Goal: Task Accomplishment & Management: Complete application form

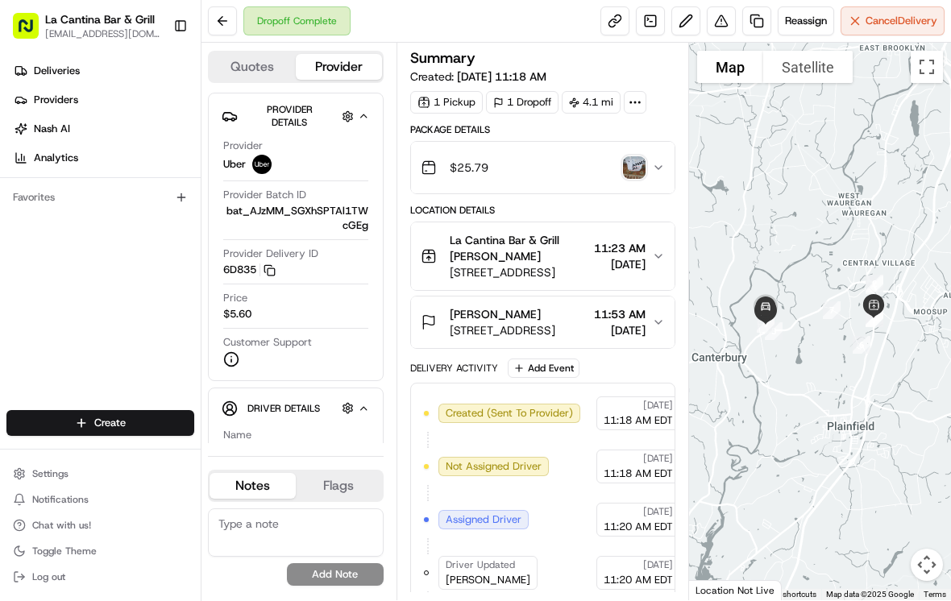
click at [35, 70] on span "Deliveries" at bounding box center [57, 71] width 46 height 15
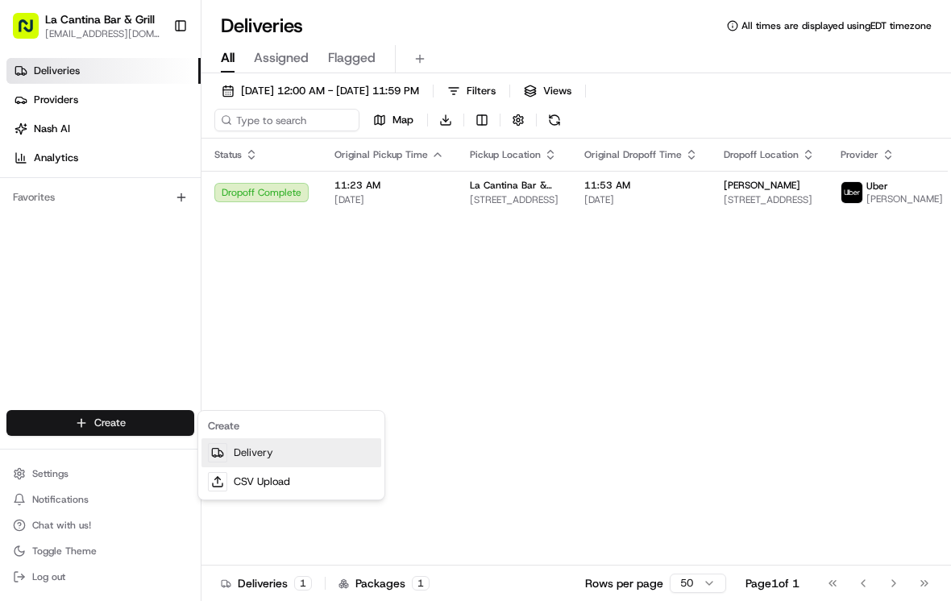
click at [229, 450] on link "Delivery" at bounding box center [292, 453] width 180 height 29
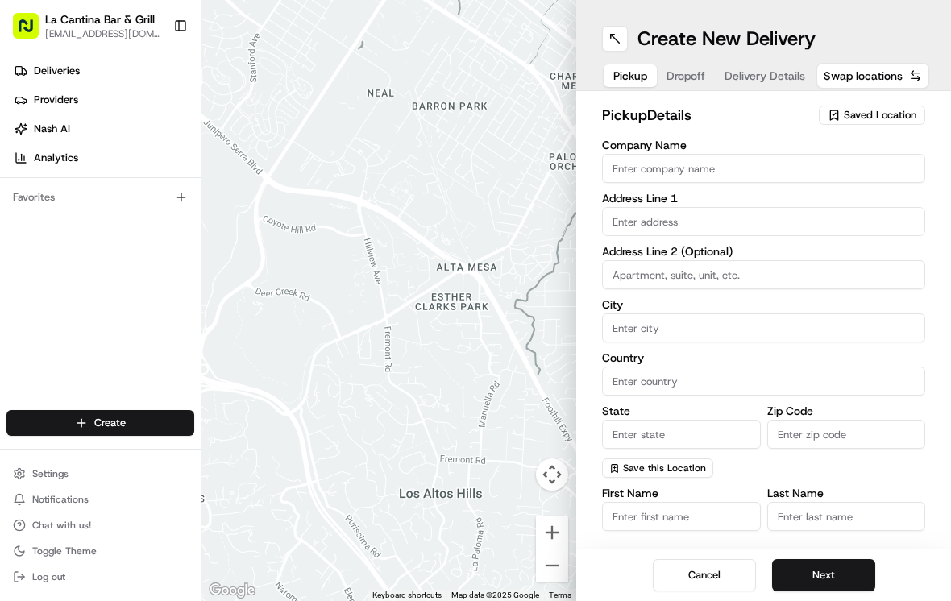
click at [845, 162] on input "Company Name" at bounding box center [763, 168] width 323 height 29
click at [884, 114] on span "Saved Location" at bounding box center [880, 115] width 73 height 15
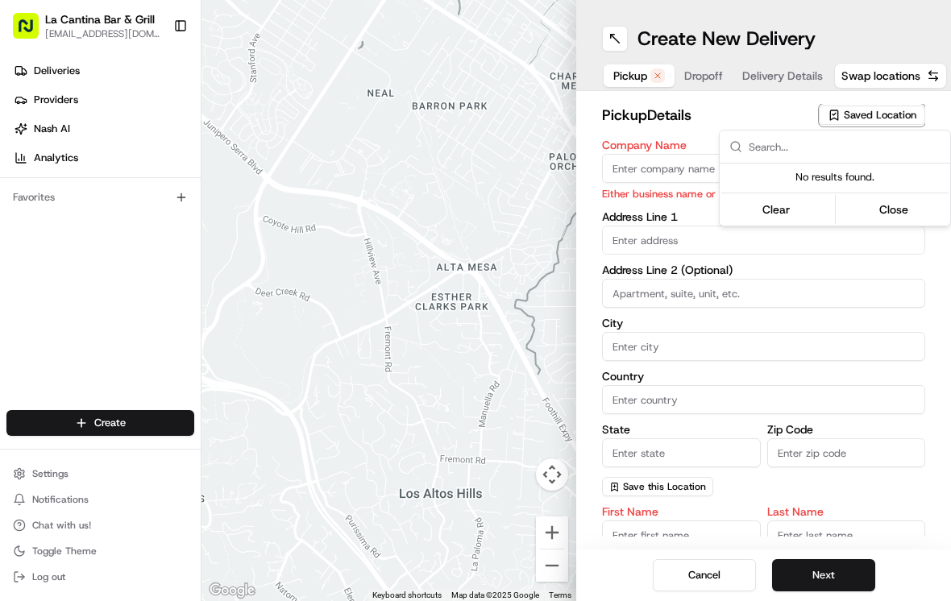
click at [658, 166] on html "La Cantina Bar & Grill [EMAIL_ADDRESS][DOMAIN_NAME] Toggle Sidebar Deliveries P…" at bounding box center [475, 300] width 951 height 601
click at [688, 176] on input "Company Name" at bounding box center [763, 168] width 323 height 29
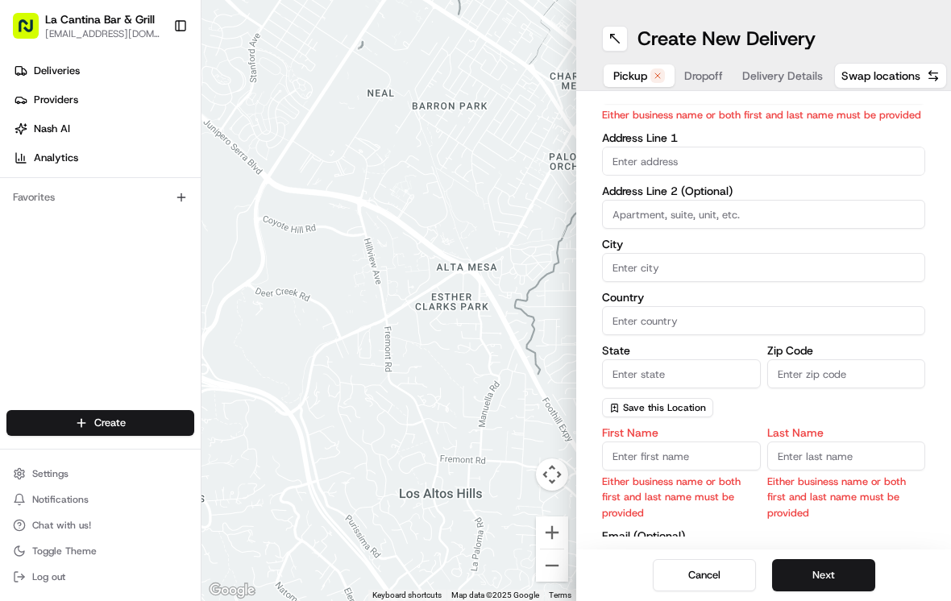
scroll to position [83, 0]
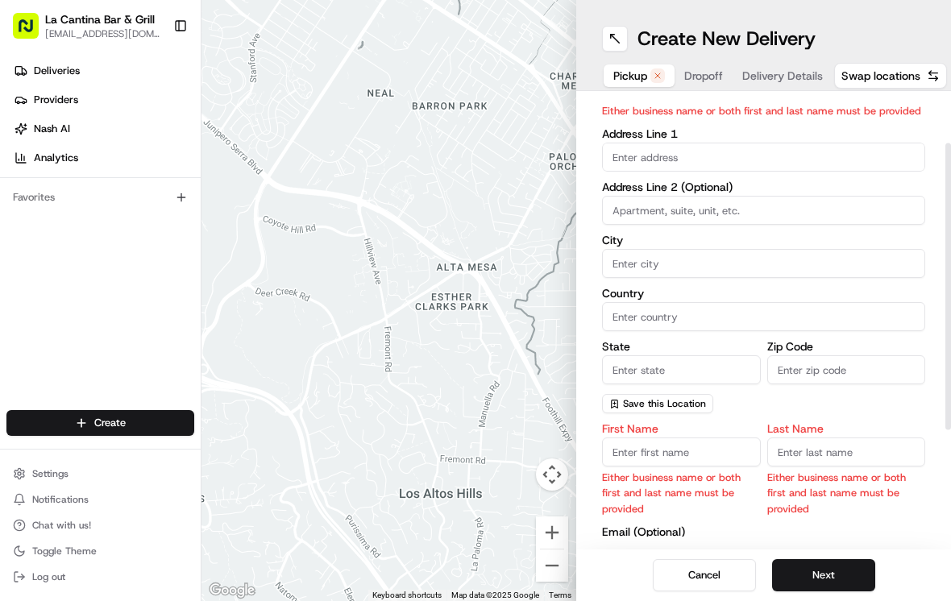
type input "La Cantina Bar & Grill"
click at [849, 152] on input "text" at bounding box center [763, 157] width 323 height 29
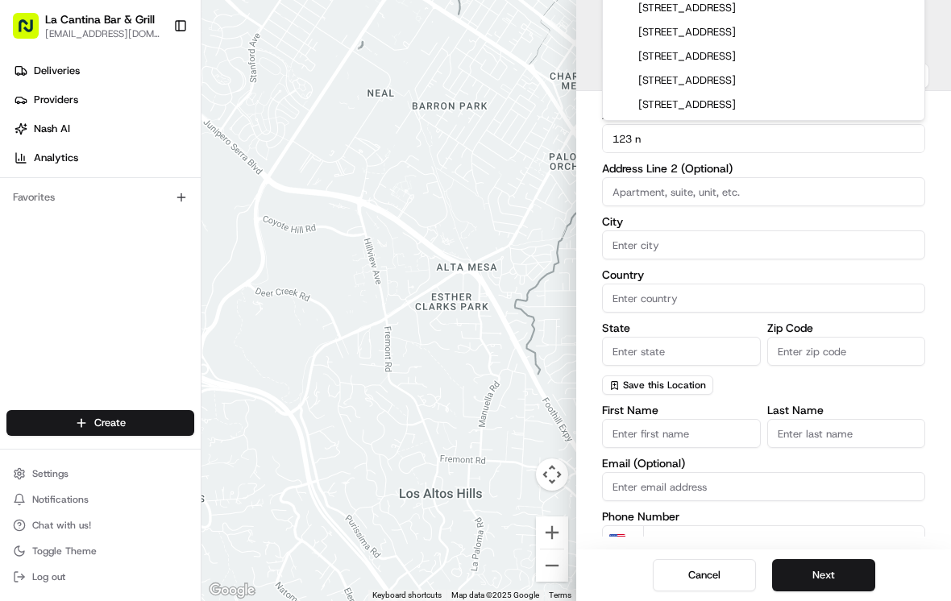
click at [813, 81] on div "[STREET_ADDRESS]" at bounding box center [763, 81] width 315 height 24
type input "[STREET_ADDRESS]"
type input "Plainfield"
type input "[GEOGRAPHIC_DATA]"
type input "CT"
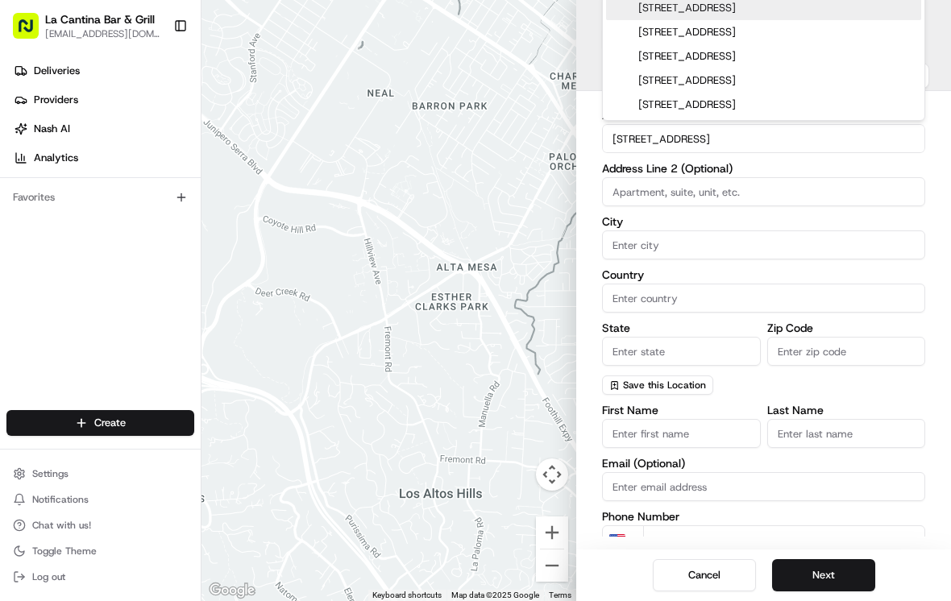
type input "06374"
type input "[STREET_ADDRESS]"
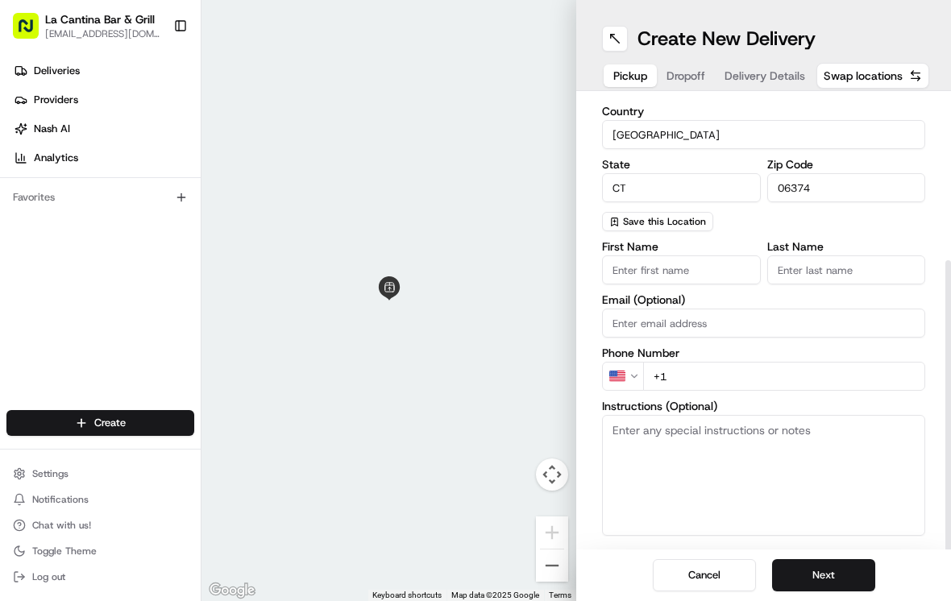
scroll to position [25, 0]
click at [721, 256] on input "First Name" at bounding box center [681, 270] width 159 height 29
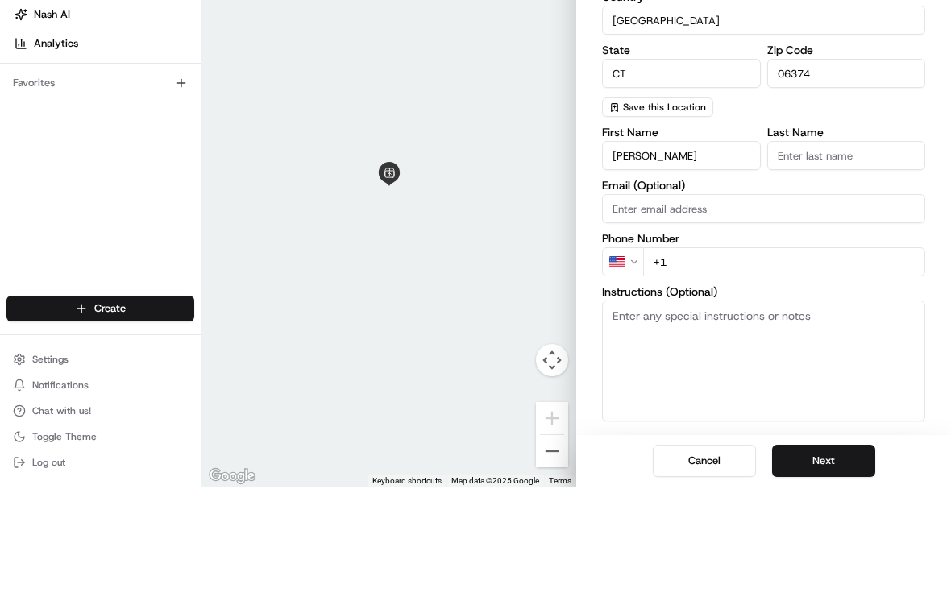
type input "[PERSON_NAME]"
click at [858, 256] on input "Last Name" at bounding box center [846, 270] width 159 height 29
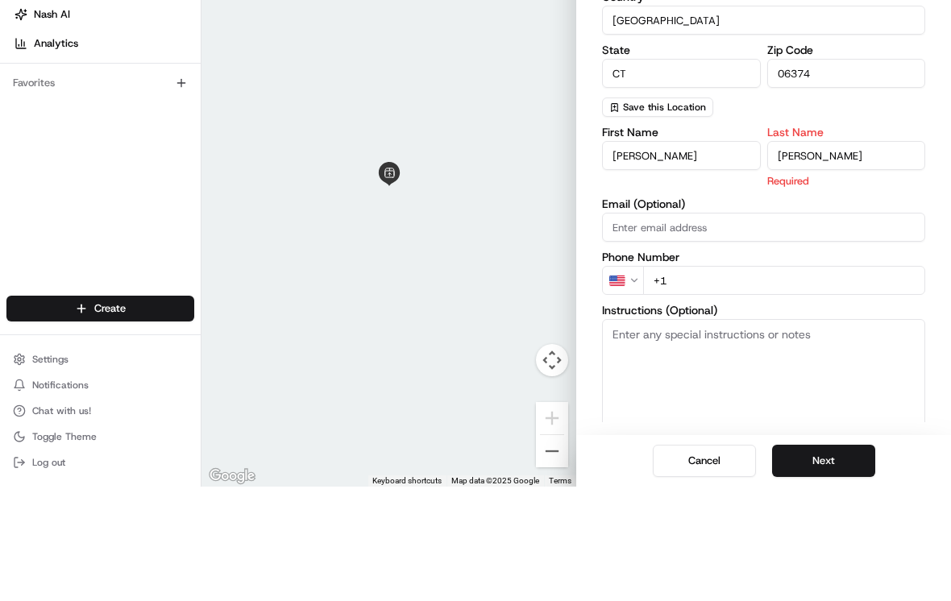
type input "[PERSON_NAME]"
click at [822, 256] on div "First Name [PERSON_NAME] Name [PERSON_NAME] Required Email (Optional) Phone Num…" at bounding box center [763, 411] width 323 height 340
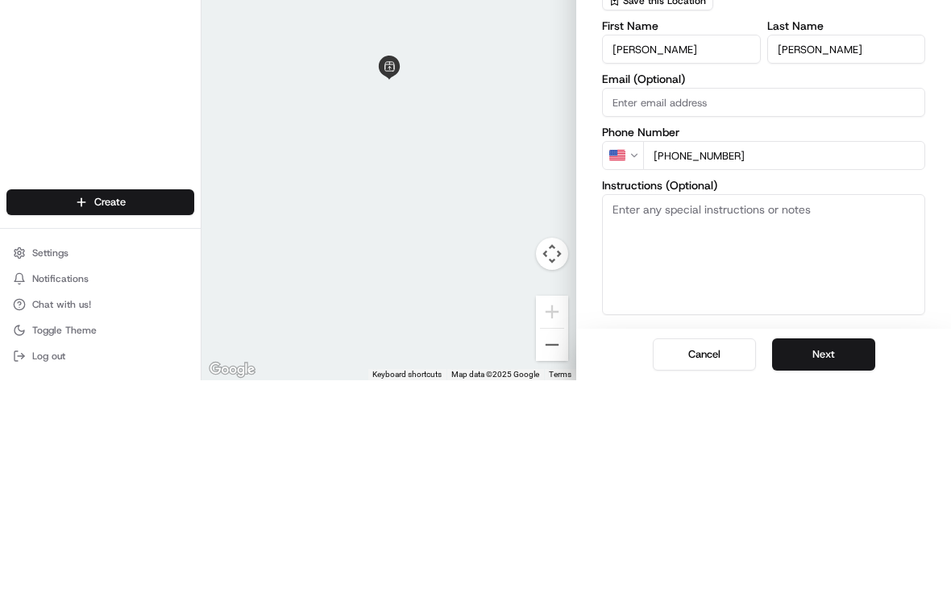
type input "[PHONE_NUMBER]"
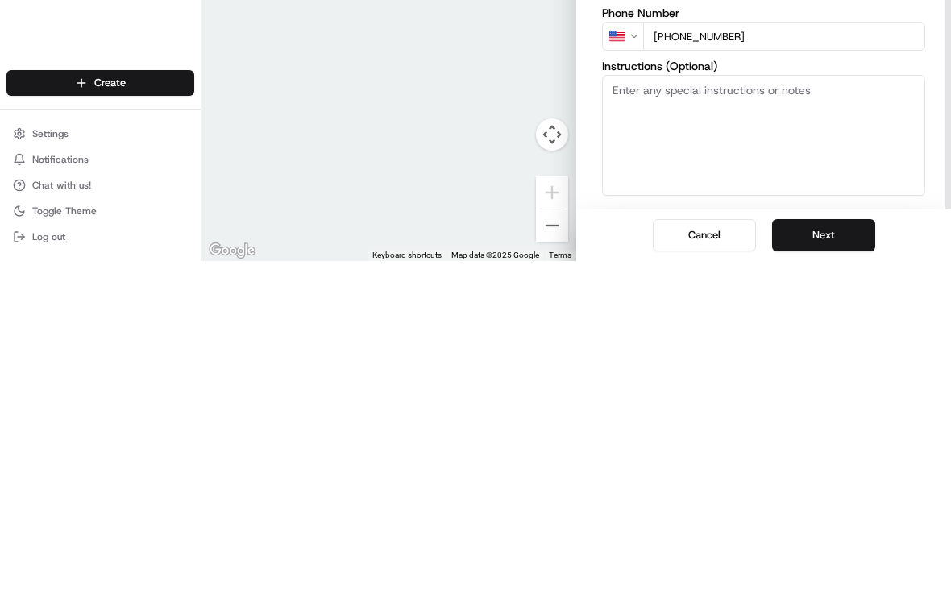
click at [862, 559] on button "Next" at bounding box center [823, 575] width 103 height 32
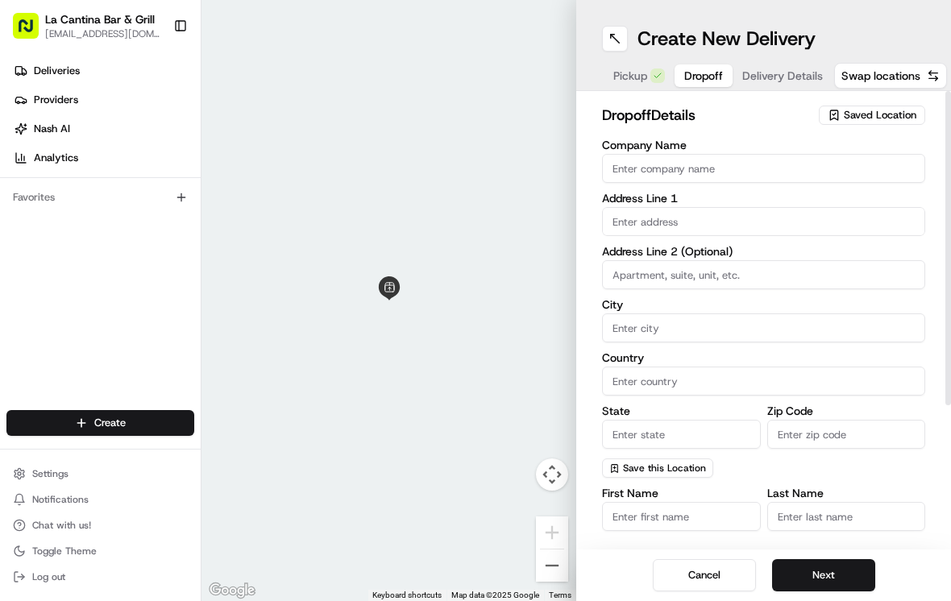
scroll to position [0, 0]
click at [800, 207] on input "text" at bounding box center [763, 221] width 323 height 29
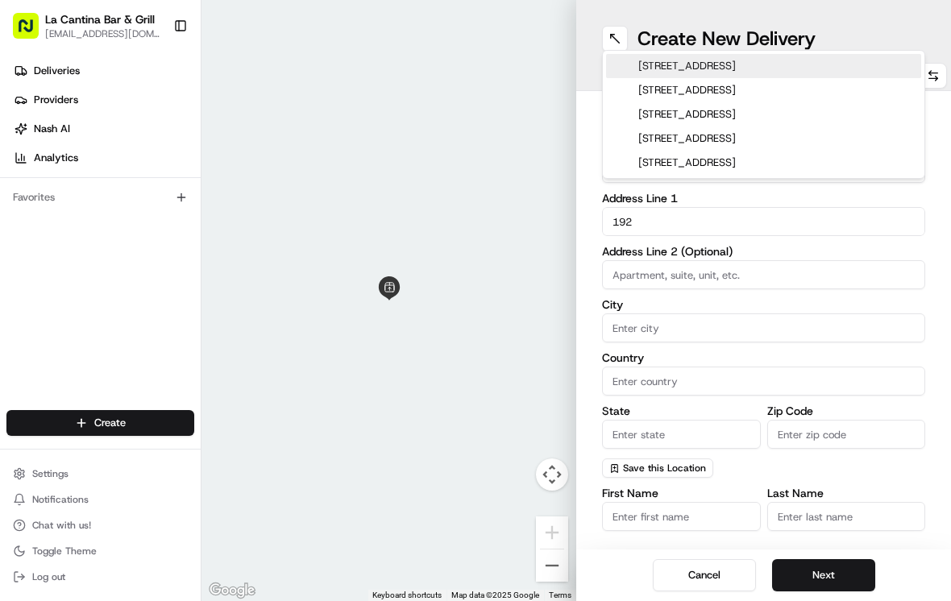
click at [796, 98] on div "[STREET_ADDRESS]" at bounding box center [763, 90] width 315 height 24
type input "[STREET_ADDRESS][PERSON_NAME]"
type input "Plainfield"
type input "[GEOGRAPHIC_DATA]"
type input "CT"
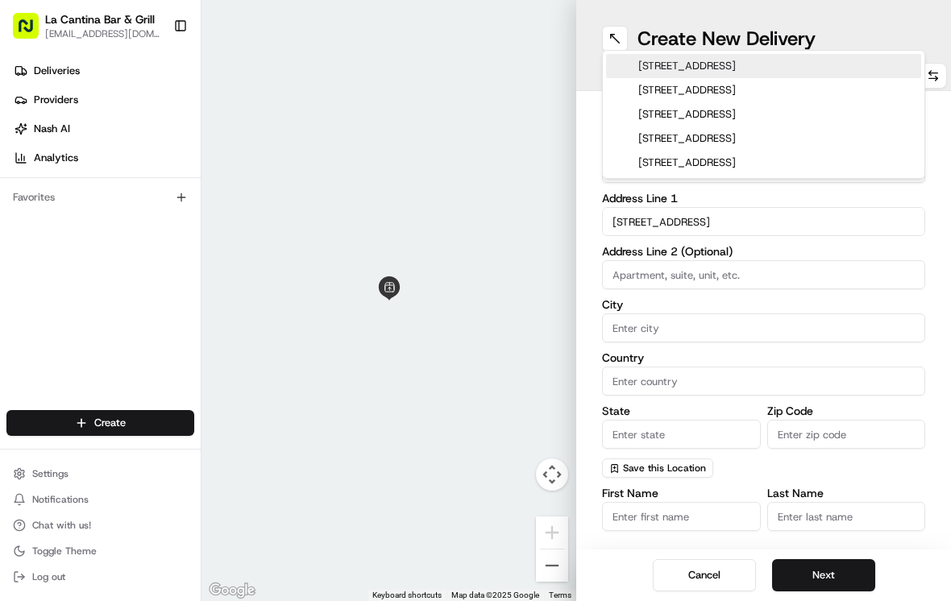
type input "06374"
type input "[STREET_ADDRESS]"
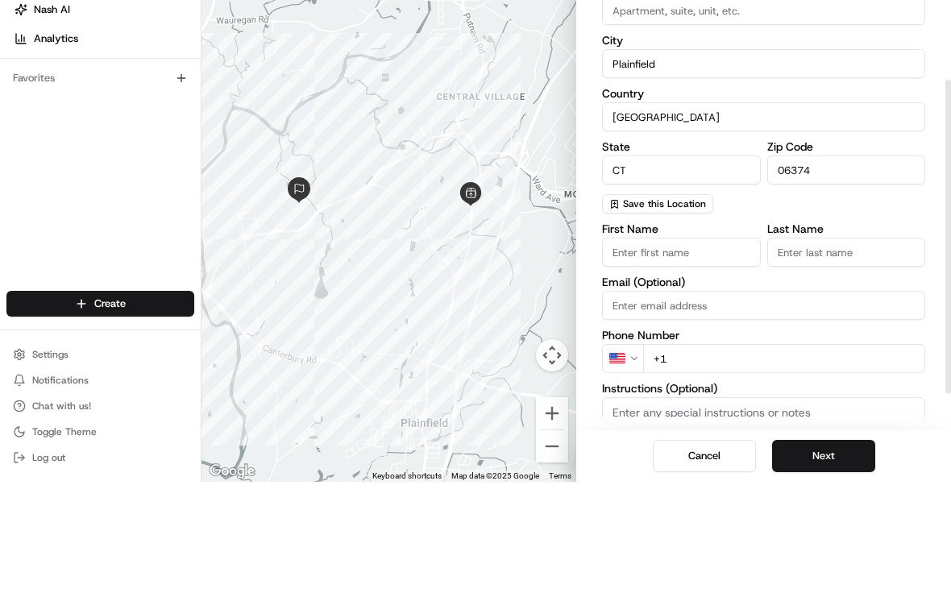
scroll to position [166, 0]
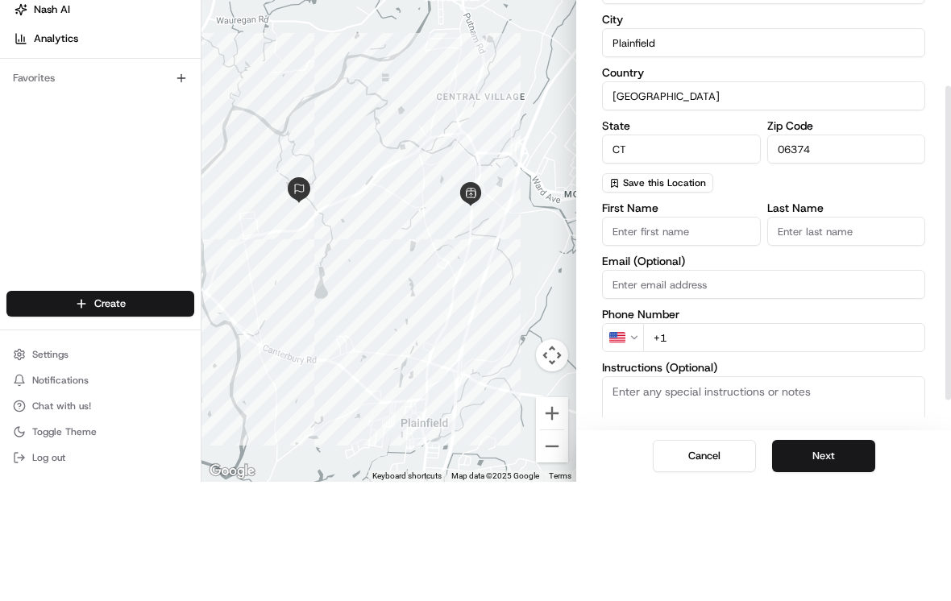
click at [729, 336] on input "First Name" at bounding box center [681, 350] width 159 height 29
type input "[PERSON_NAME]"
click at [828, 336] on input "Last Name" at bounding box center [846, 350] width 159 height 29
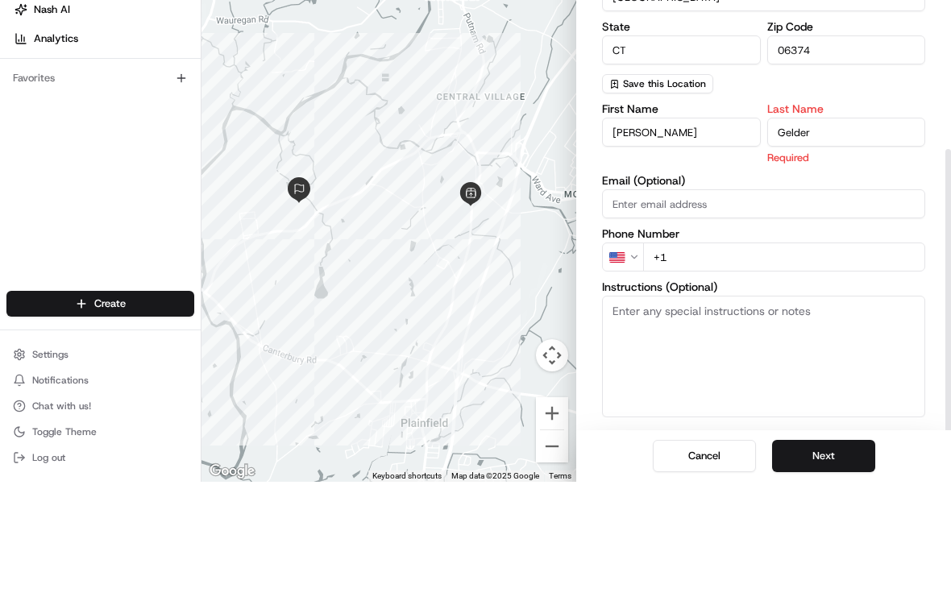
type input "Gelder"
click at [816, 362] on input "+1" at bounding box center [784, 376] width 282 height 29
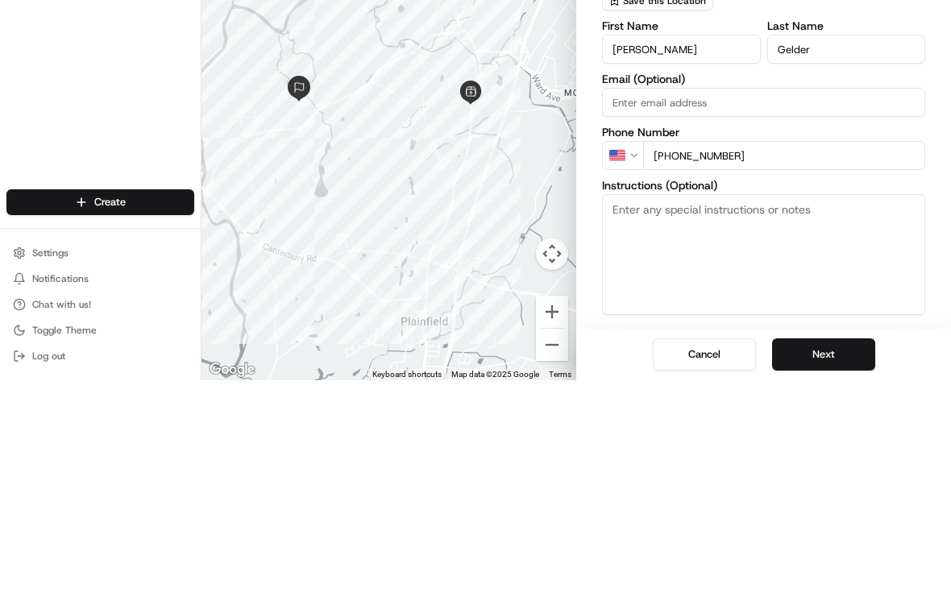
type input "[PHONE_NUMBER]"
click at [842, 415] on textarea "Instructions (Optional)" at bounding box center [763, 475] width 323 height 121
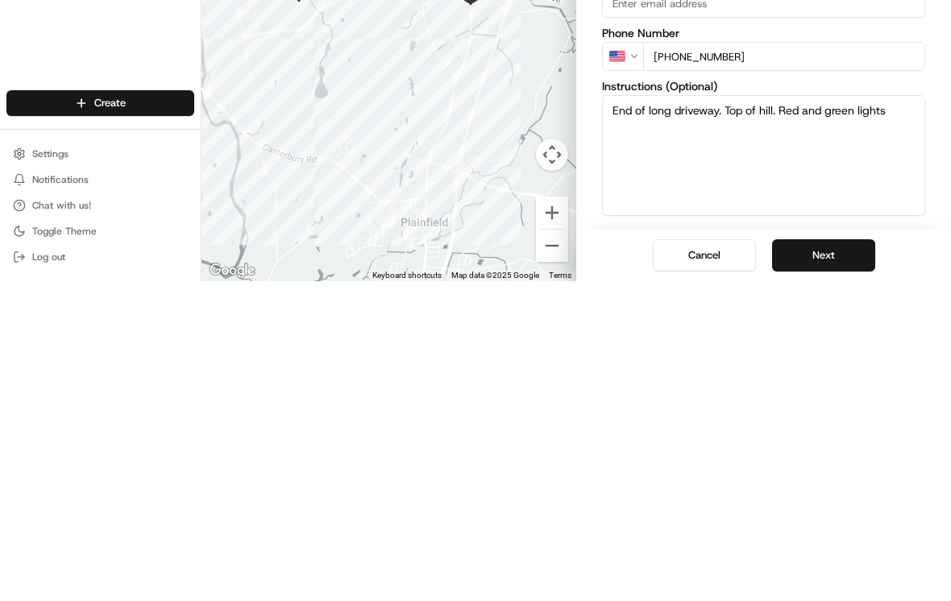
type textarea "End of long driveway. Top of hill. Red and green lights."
click at [851, 559] on button "Next" at bounding box center [823, 575] width 103 height 32
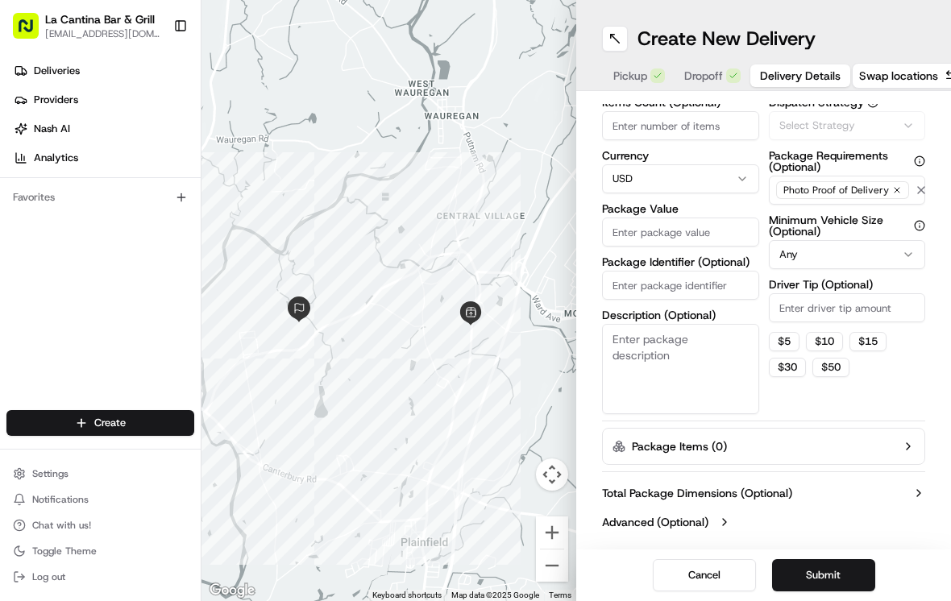
scroll to position [50, 0]
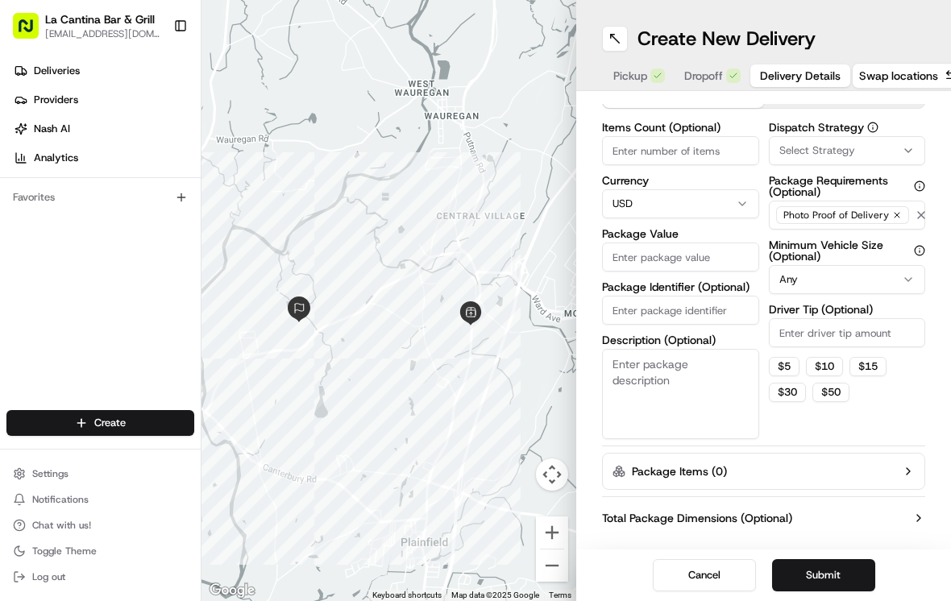
click at [709, 243] on input "Package Value" at bounding box center [680, 257] width 157 height 29
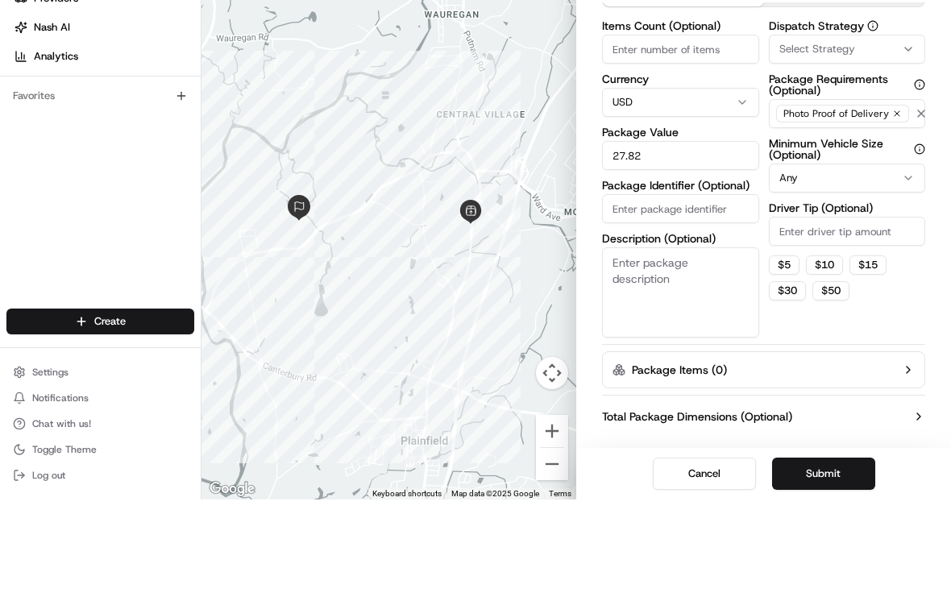
type input "27.82"
click at [871, 318] on input "Driver Tip (Optional)" at bounding box center [847, 332] width 157 height 29
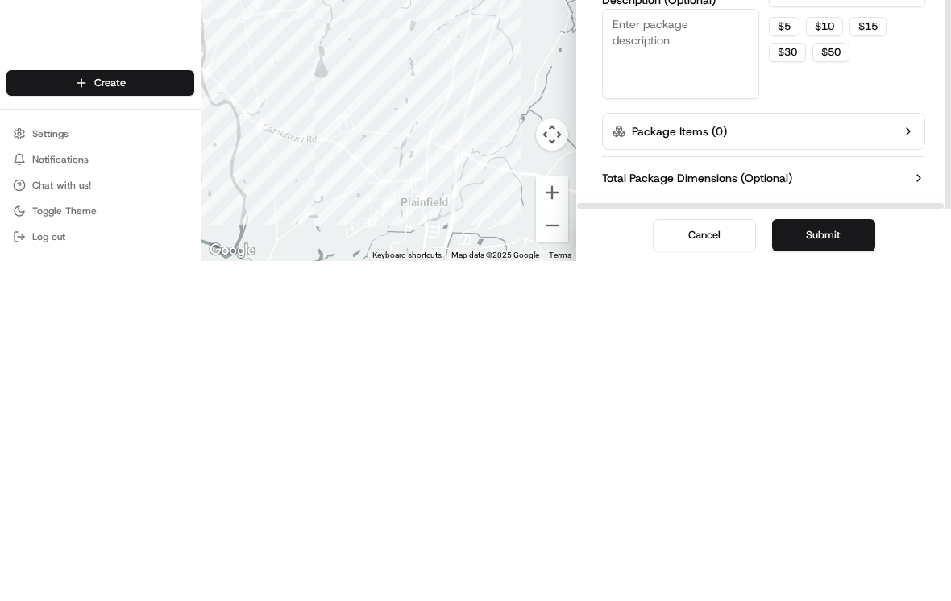
type input "4.40"
click at [859, 559] on button "Submit" at bounding box center [823, 575] width 103 height 32
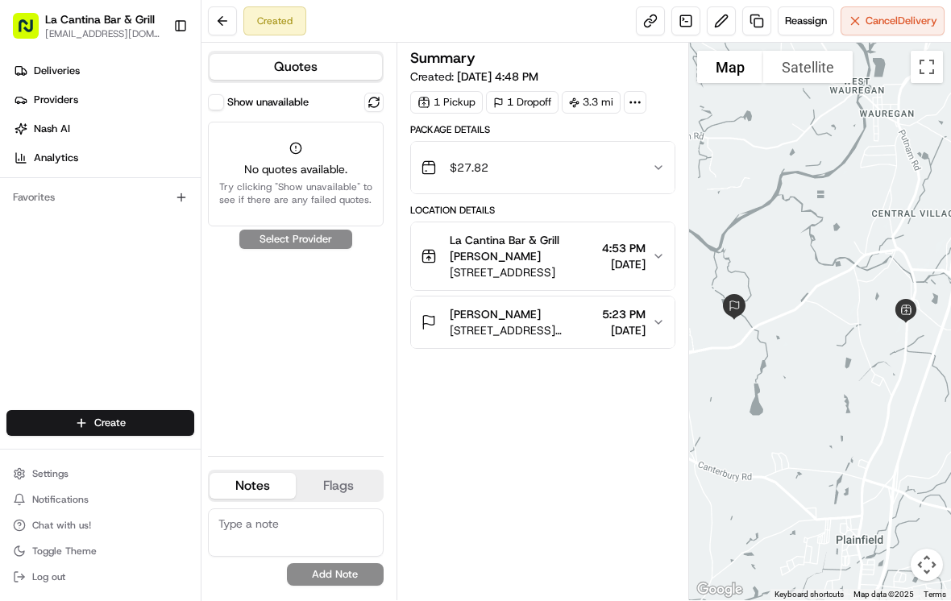
click at [364, 98] on button at bounding box center [373, 102] width 19 height 19
click at [85, 81] on link "Deliveries" at bounding box center [103, 71] width 194 height 26
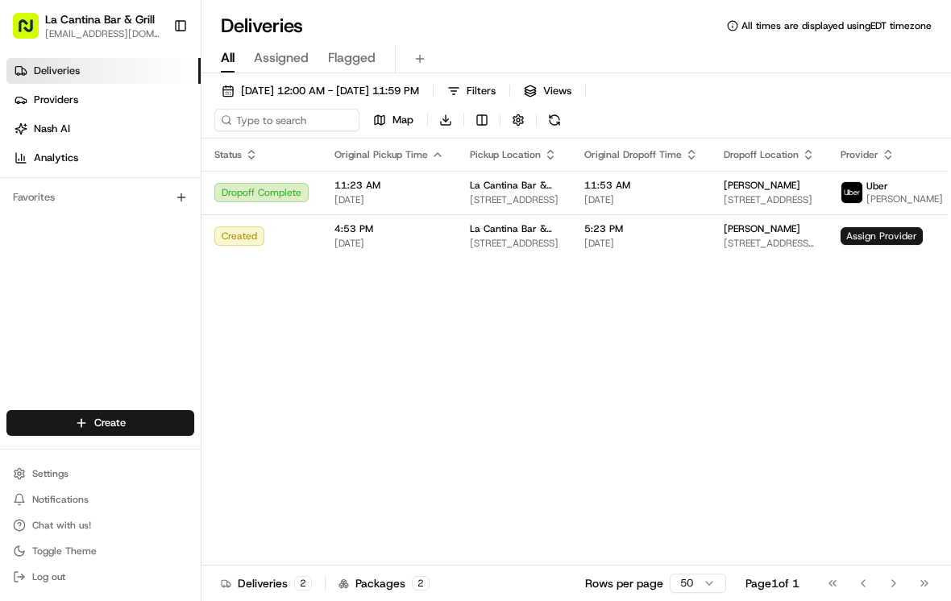
click at [876, 243] on span "Assign Provider" at bounding box center [882, 236] width 82 height 18
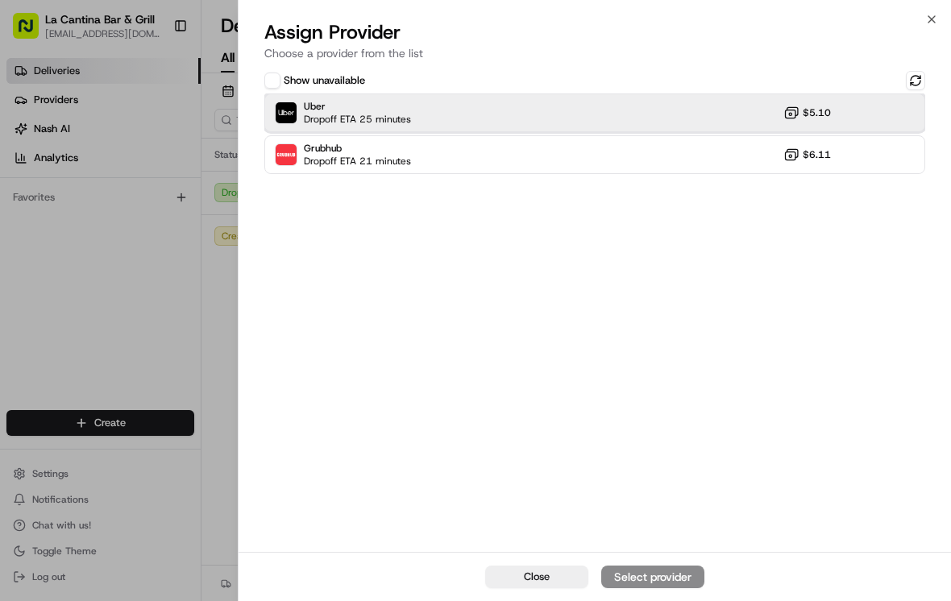
click at [333, 114] on span "Dropoff ETA 25 minutes" at bounding box center [357, 119] width 107 height 13
click at [683, 567] on button "Assign Provider" at bounding box center [652, 577] width 103 height 23
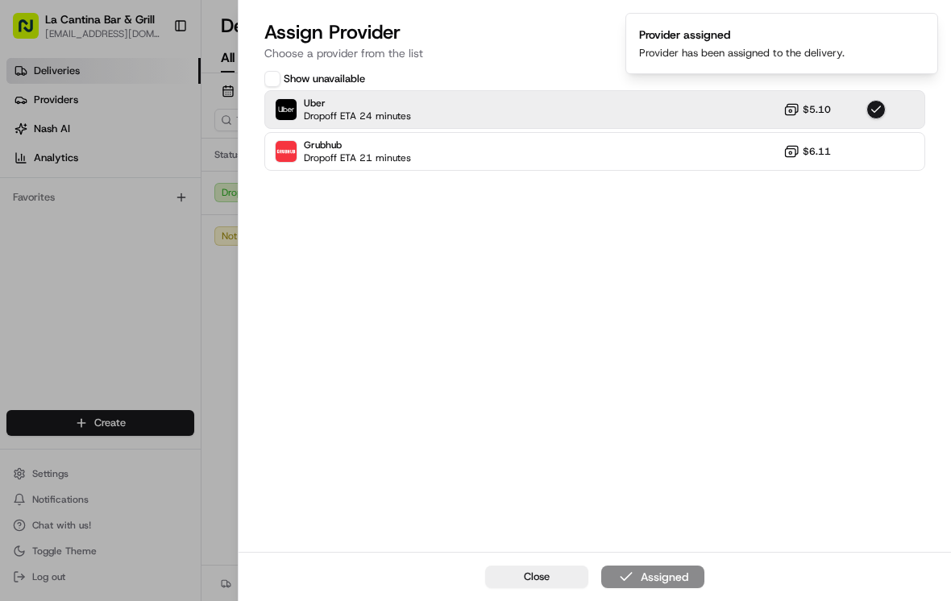
click at [202, 338] on div at bounding box center [475, 300] width 951 height 601
